Goal: Task Accomplishment & Management: Use online tool/utility

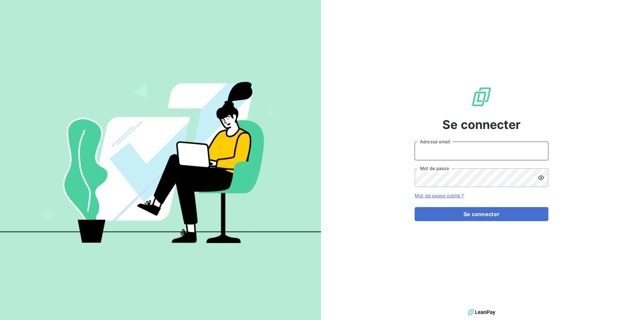
click at [436, 147] on input "Adresse email" at bounding box center [481, 151] width 134 height 19
type input "[PERSON_NAME][EMAIL_ADDRESS][DOMAIN_NAME]"
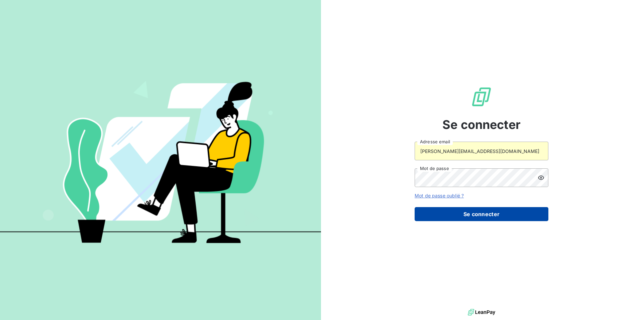
click at [461, 210] on button "Se connecter" at bounding box center [481, 214] width 134 height 14
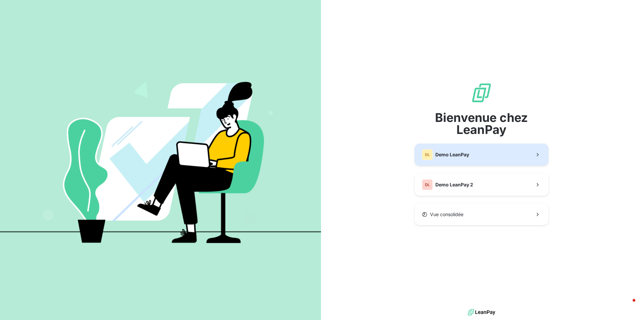
click at [449, 155] on span "Demo LeanPay" at bounding box center [452, 154] width 34 height 7
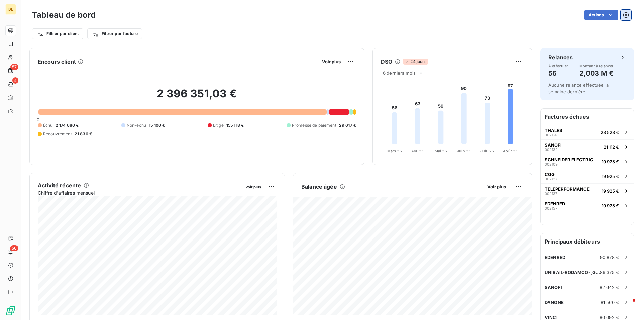
click at [626, 18] on icon "button" at bounding box center [625, 15] width 6 height 6
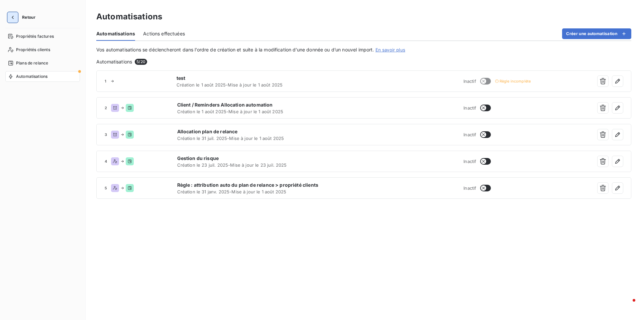
click at [15, 18] on icon "button" at bounding box center [12, 17] width 7 height 7
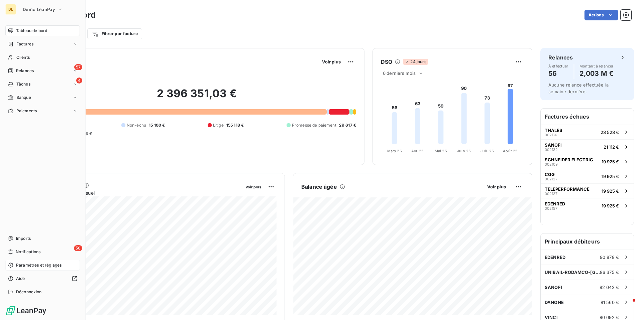
click at [36, 264] on span "Paramètres et réglages" at bounding box center [38, 265] width 45 height 6
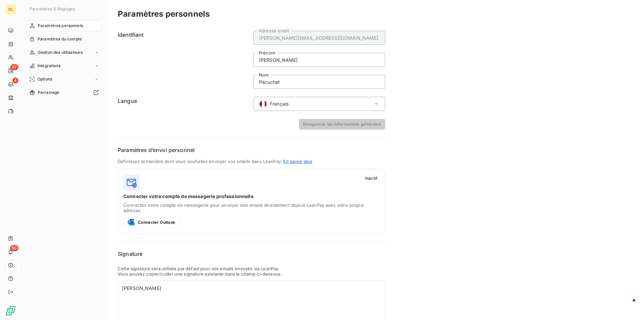
click at [276, 100] on div "Français" at bounding box center [273, 104] width 29 height 8
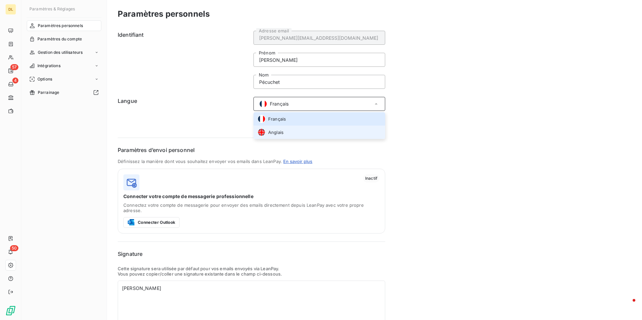
click at [277, 131] on span "Anglais" at bounding box center [275, 132] width 15 height 6
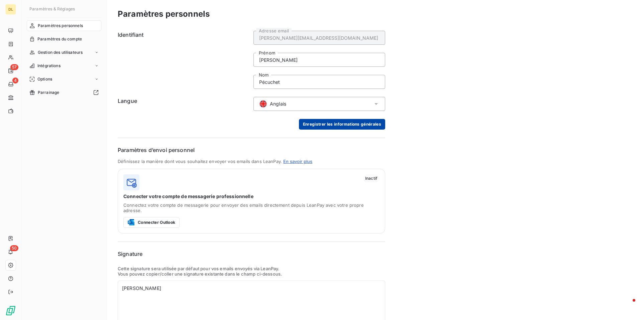
click at [331, 119] on button "Enregistrer les informations générales" at bounding box center [342, 124] width 86 height 11
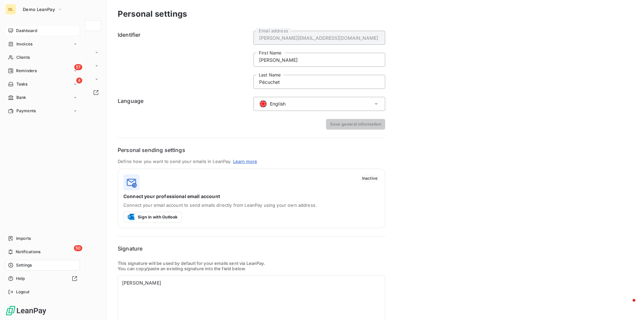
click at [18, 29] on span "Dashboard" at bounding box center [26, 31] width 21 height 6
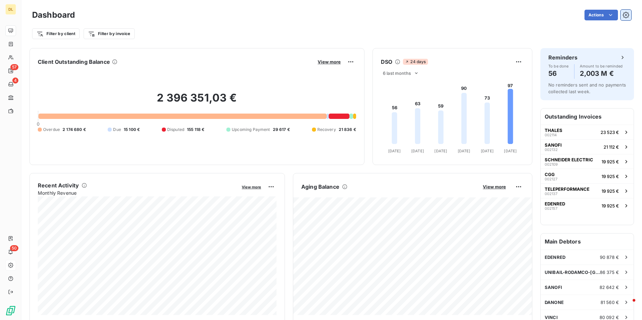
click at [627, 14] on icon "button" at bounding box center [625, 15] width 7 height 7
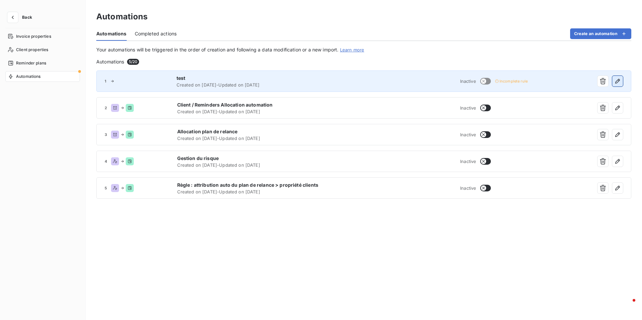
click at [619, 82] on icon "button" at bounding box center [617, 81] width 7 height 7
click at [621, 80] on button "button" at bounding box center [617, 81] width 11 height 11
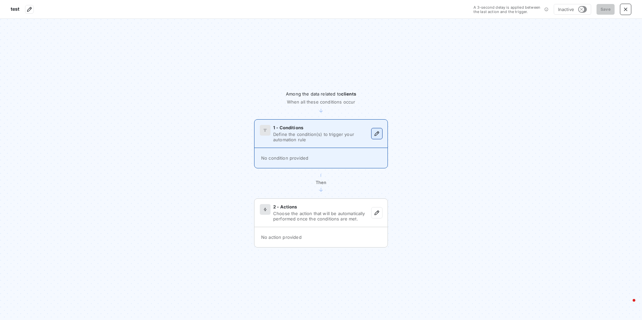
click at [377, 137] on button "button" at bounding box center [376, 133] width 11 height 11
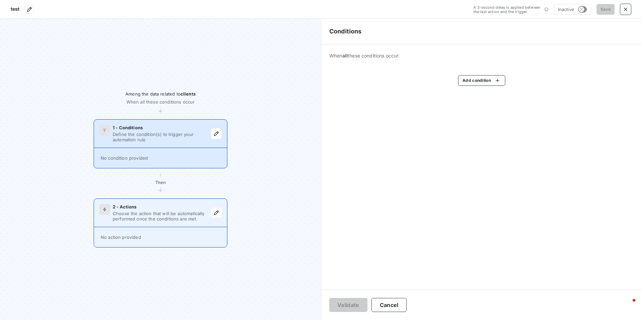
click at [189, 209] on div "2 - Actions" at bounding box center [162, 206] width 98 height 5
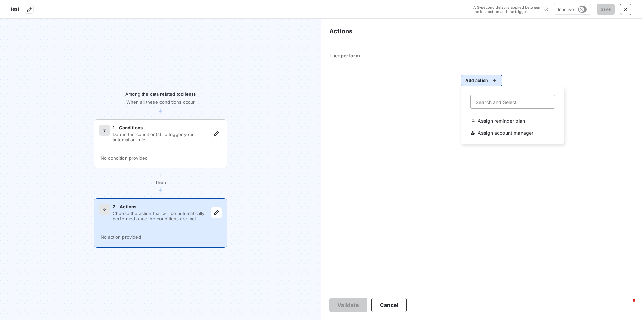
click at [475, 83] on html "test A 3-second delay is applied between the last action and the trigger. Inact…" at bounding box center [321, 160] width 642 height 320
click at [428, 116] on html "test A 3-second delay is applied between the last action and the trigger. Inact…" at bounding box center [321, 160] width 642 height 320
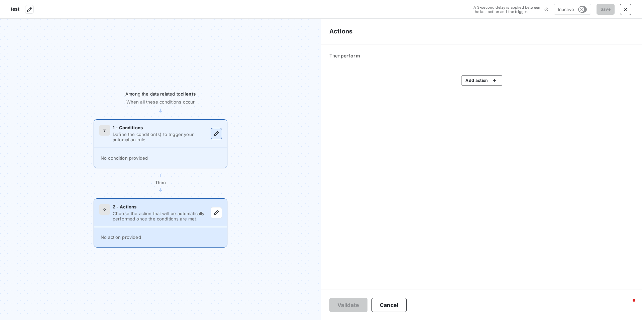
click at [216, 134] on icon "button" at bounding box center [216, 133] width 7 height 7
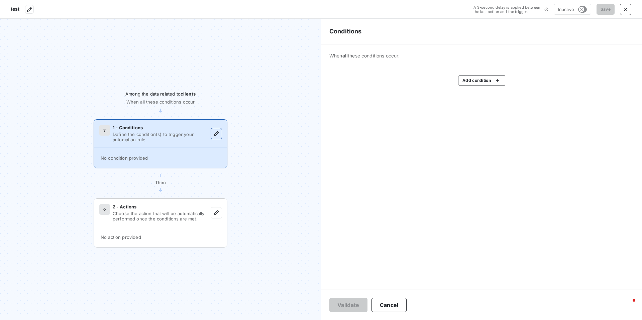
click at [216, 134] on icon "button" at bounding box center [216, 133] width 7 height 7
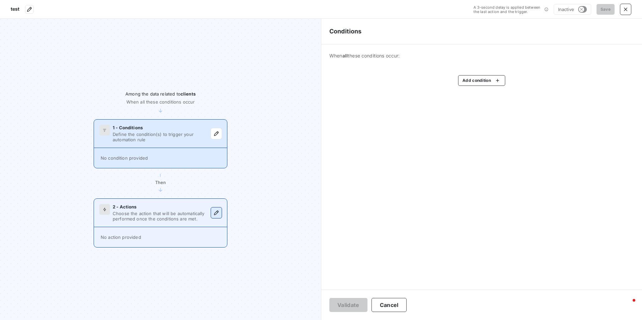
click at [217, 213] on icon "button" at bounding box center [216, 213] width 7 height 7
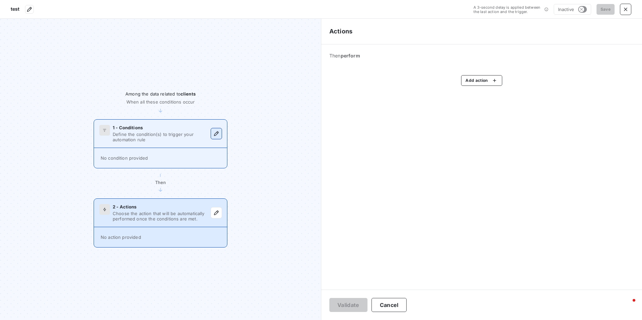
click at [218, 134] on icon "button" at bounding box center [216, 133] width 7 height 7
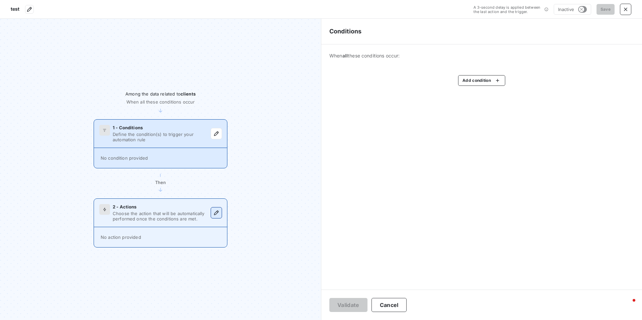
click at [215, 213] on icon "button" at bounding box center [216, 213] width 5 height 5
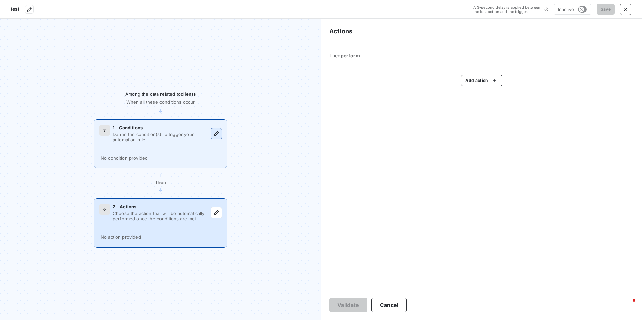
click at [216, 132] on icon "button" at bounding box center [216, 133] width 5 height 5
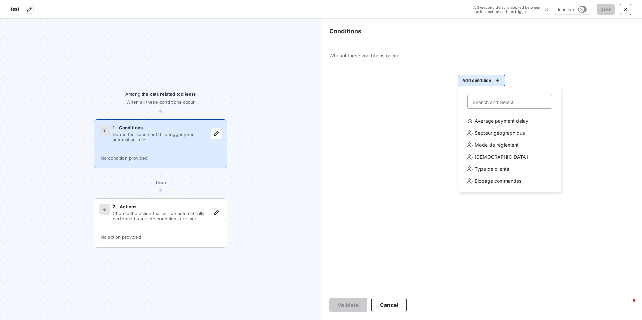
click at [468, 82] on html "test A 3-second delay is applied between the last action and the trigger. Inact…" at bounding box center [321, 160] width 642 height 320
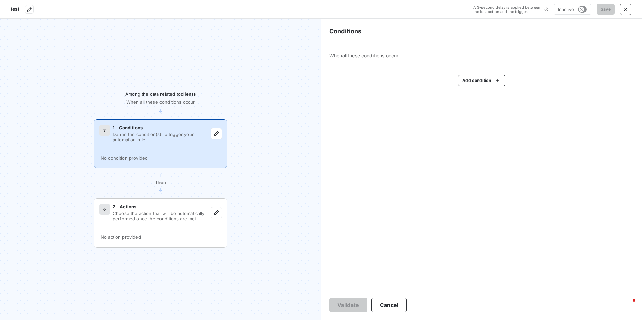
click at [412, 162] on html "test A 3-second delay is applied between the last action and the trigger. Inact…" at bounding box center [321, 160] width 642 height 320
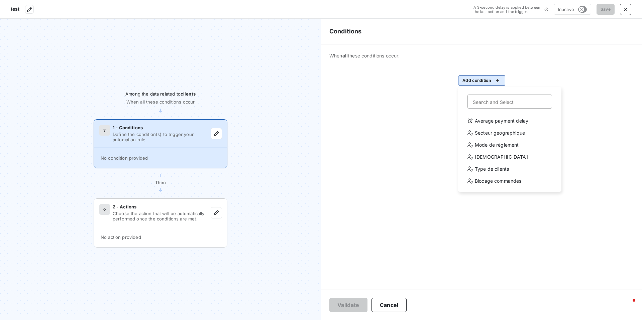
click at [479, 81] on html "test A 3-second delay is applied between the last action and the trigger. Inact…" at bounding box center [321, 160] width 642 height 320
click at [493, 121] on div "Average payment delay" at bounding box center [509, 121] width 93 height 11
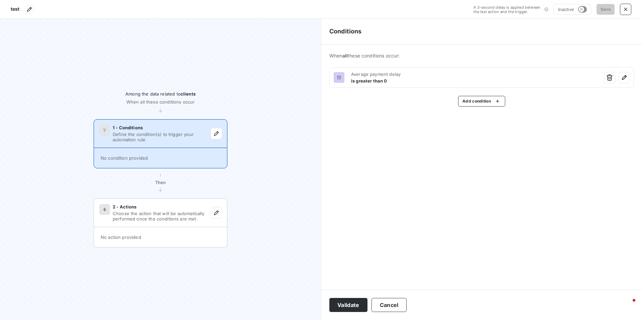
click at [609, 79] on html "test A 3-second delay is applied between the last action and the trigger. Inact…" at bounding box center [321, 160] width 642 height 320
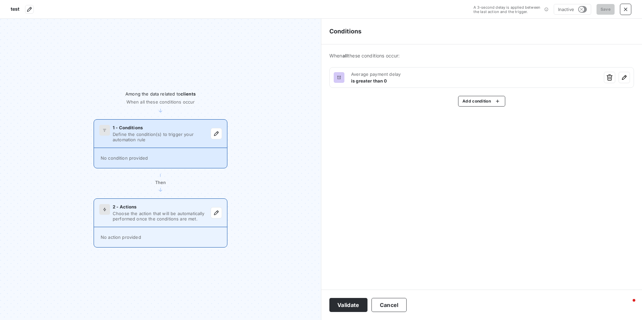
click at [178, 216] on span "Choose the action that will be automatically performed once the conditions are …" at bounding box center [162, 216] width 98 height 11
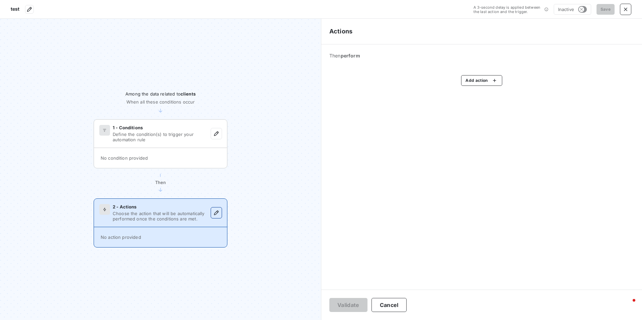
click at [214, 216] on icon "button" at bounding box center [216, 213] width 7 height 7
click at [487, 82] on html "test A 3-second delay is applied between the last action and the trigger. Inact…" at bounding box center [321, 160] width 642 height 320
click at [488, 121] on div "Assign reminder plan" at bounding box center [512, 121] width 93 height 11
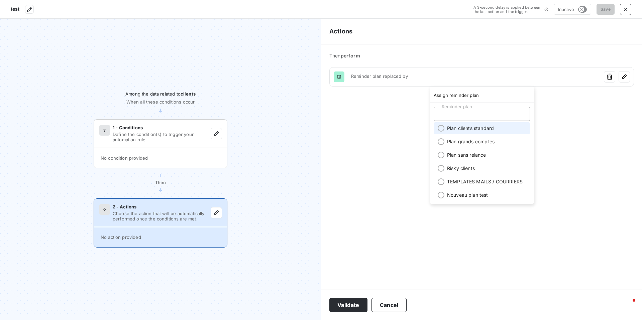
click at [491, 128] on li "Plan clients standard" at bounding box center [481, 128] width 96 height 12
click at [570, 157] on html "test A 3-second delay is applied between the last action and the trigger. Inact…" at bounding box center [321, 160] width 642 height 320
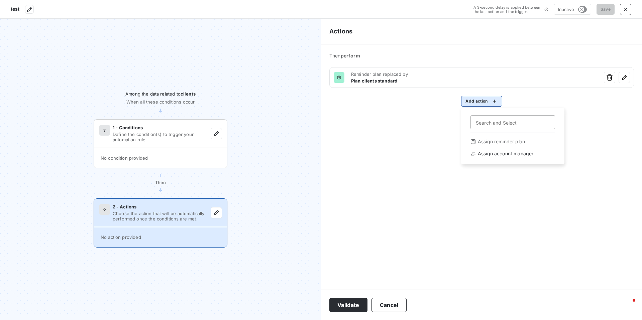
click at [484, 103] on html "test A 3-second delay is applied between the last action and the trigger. Inact…" at bounding box center [321, 160] width 642 height 320
click at [503, 153] on div "Assign account manager" at bounding box center [512, 153] width 93 height 11
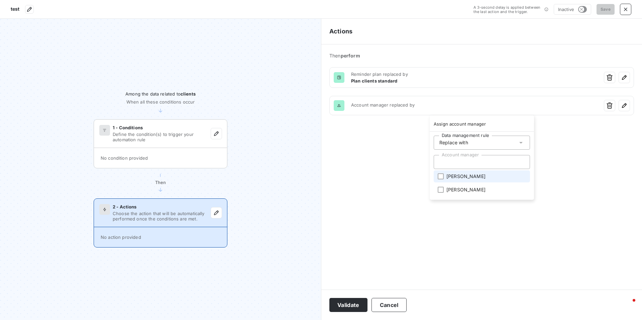
click at [472, 177] on span "[PERSON_NAME]" at bounding box center [465, 176] width 39 height 7
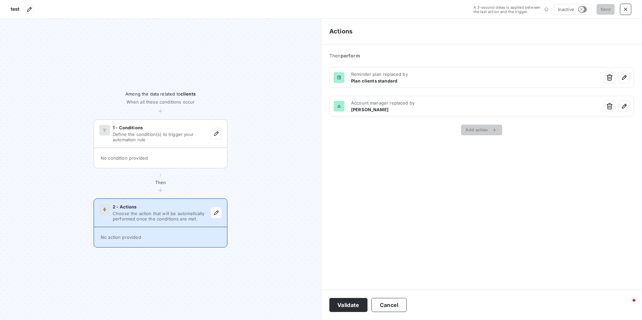
click at [373, 188] on html "test A 3-second delay is applied between the last action and the trigger. Inact…" at bounding box center [321, 160] width 642 height 320
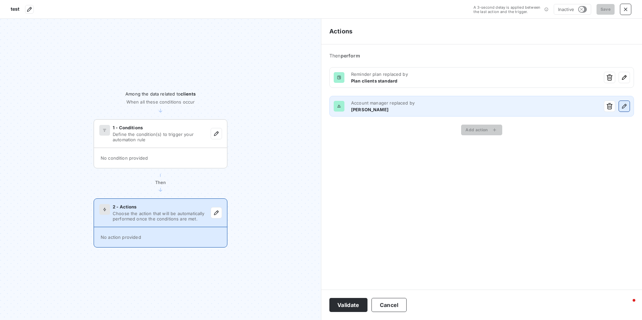
click at [623, 108] on icon "button" at bounding box center [624, 106] width 7 height 7
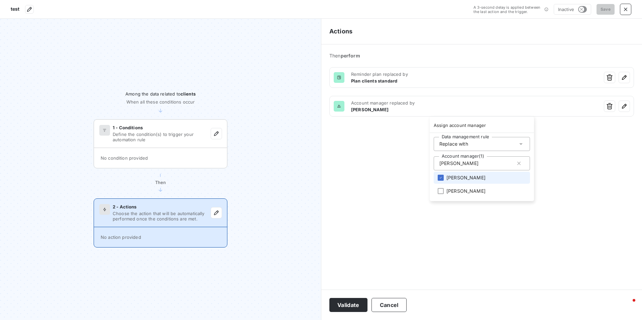
click at [456, 144] on div "Replace with" at bounding box center [453, 144] width 29 height 7
click at [458, 163] on li "Add" at bounding box center [482, 160] width 94 height 12
click at [391, 148] on html "test A 3-second delay is applied between the last action and the trigger. Inact…" at bounding box center [321, 160] width 642 height 320
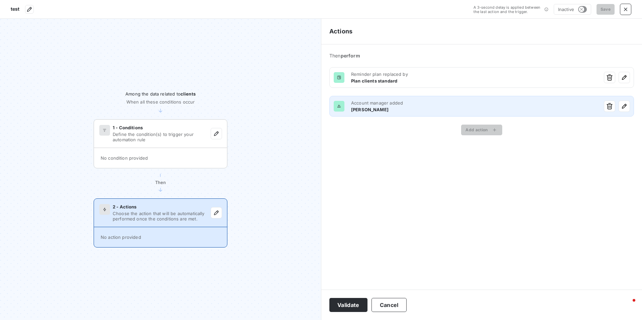
click at [454, 105] on span "Account manager added" at bounding box center [474, 102] width 246 height 5
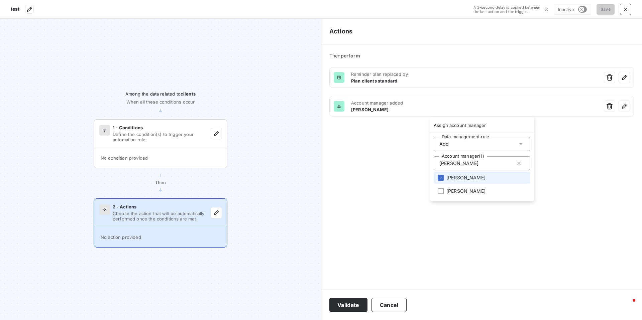
click at [472, 126] on span "Assign account manager" at bounding box center [459, 125] width 52 height 5
click at [389, 162] on html "test A 3-second delay is applied between the last action and the trigger. Inact…" at bounding box center [321, 160] width 642 height 320
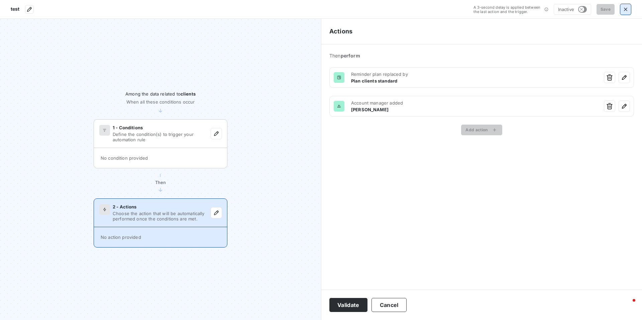
click at [623, 7] on icon "button" at bounding box center [625, 9] width 7 height 7
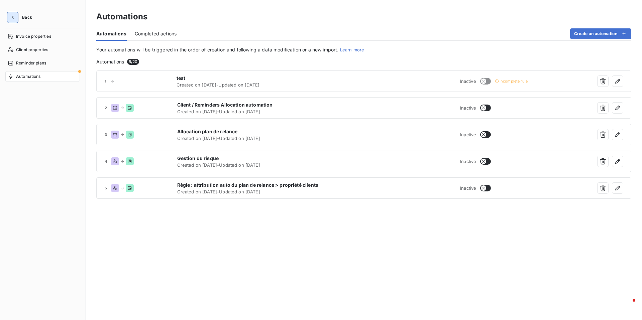
click at [12, 17] on icon "button" at bounding box center [13, 17] width 2 height 3
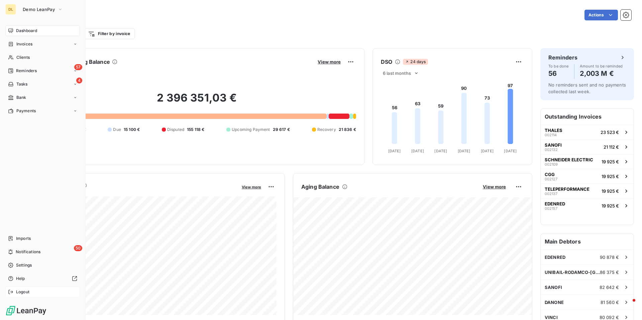
click at [18, 291] on span "Logout" at bounding box center [22, 292] width 13 height 6
